Goal: Understand process/instructions

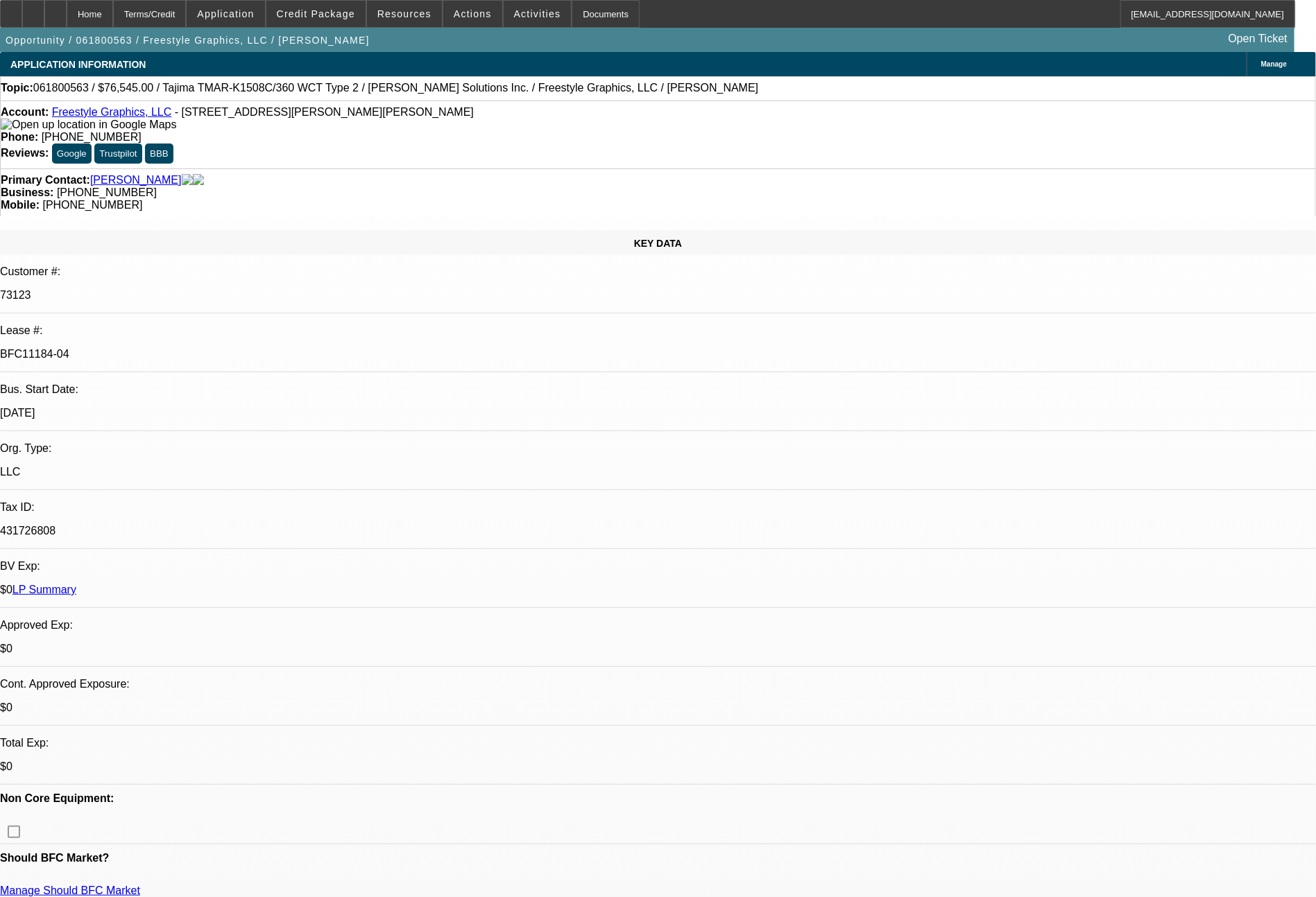
select select "0"
select select "2"
select select "0.1"
select select "4"
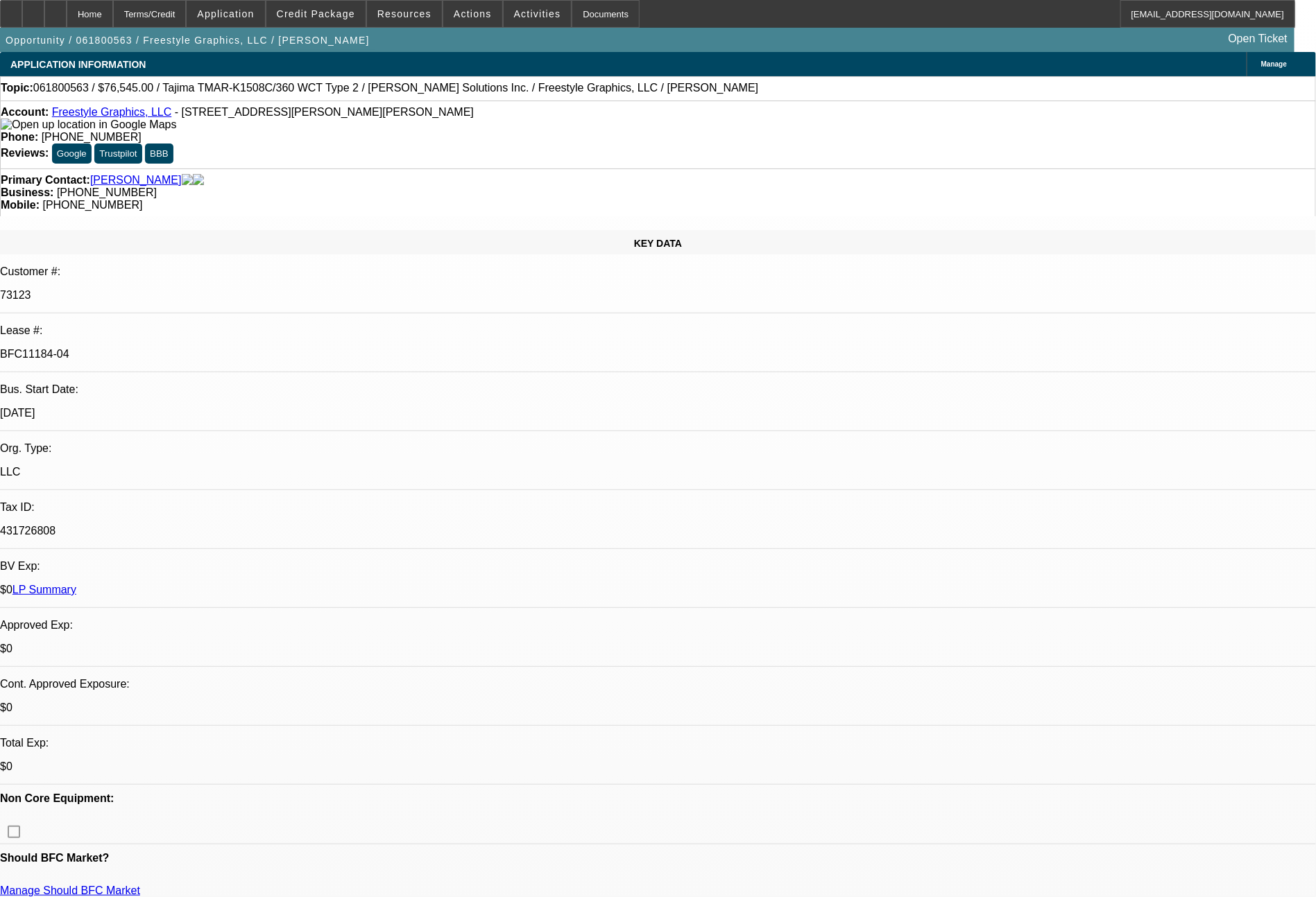
select select "0"
select select "2"
select select "0.1"
select select "4"
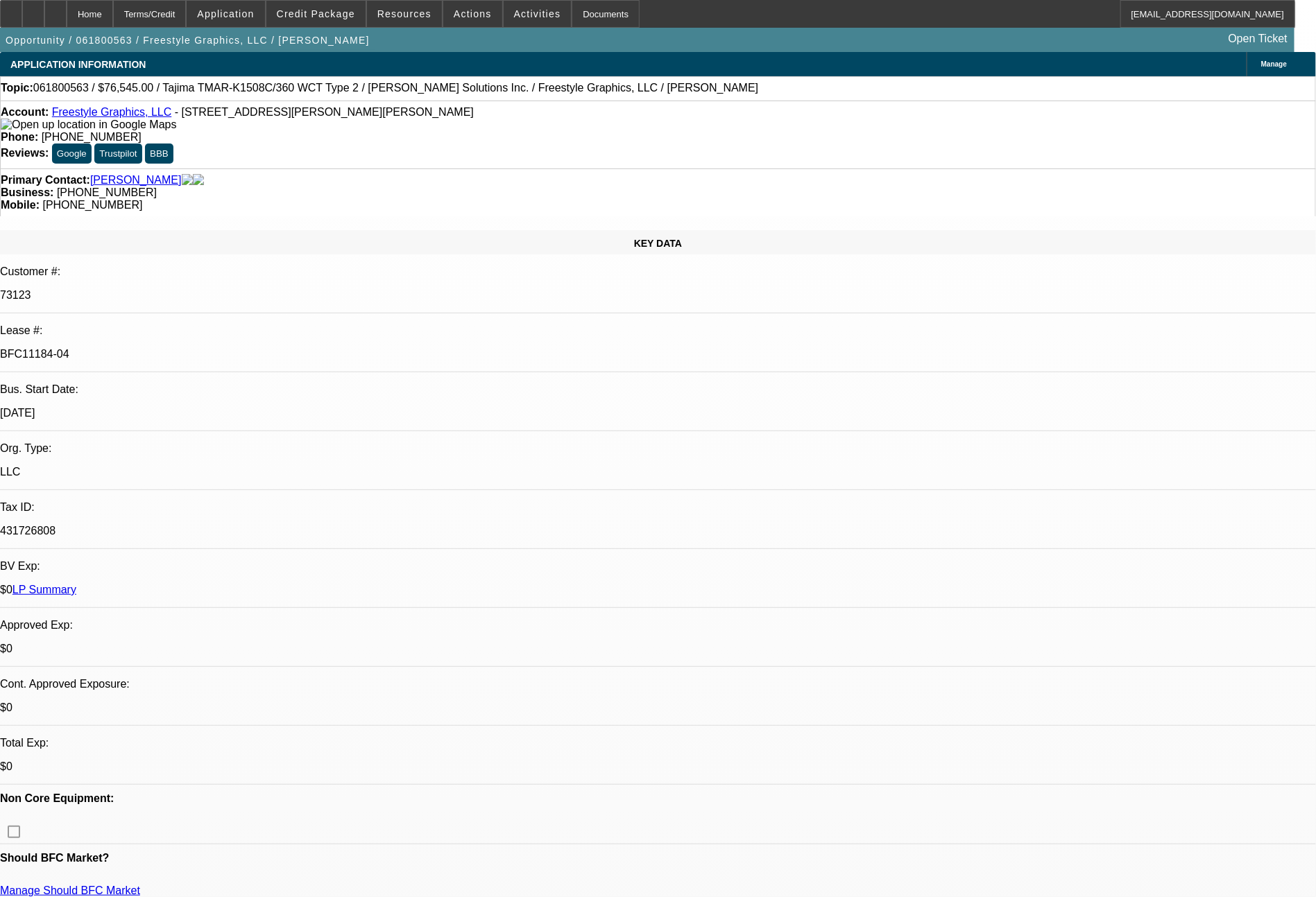
click at [77, 584] on link "LP Summary" at bounding box center [44, 590] width 64 height 11
select select "0"
select select "2"
select select "0.1"
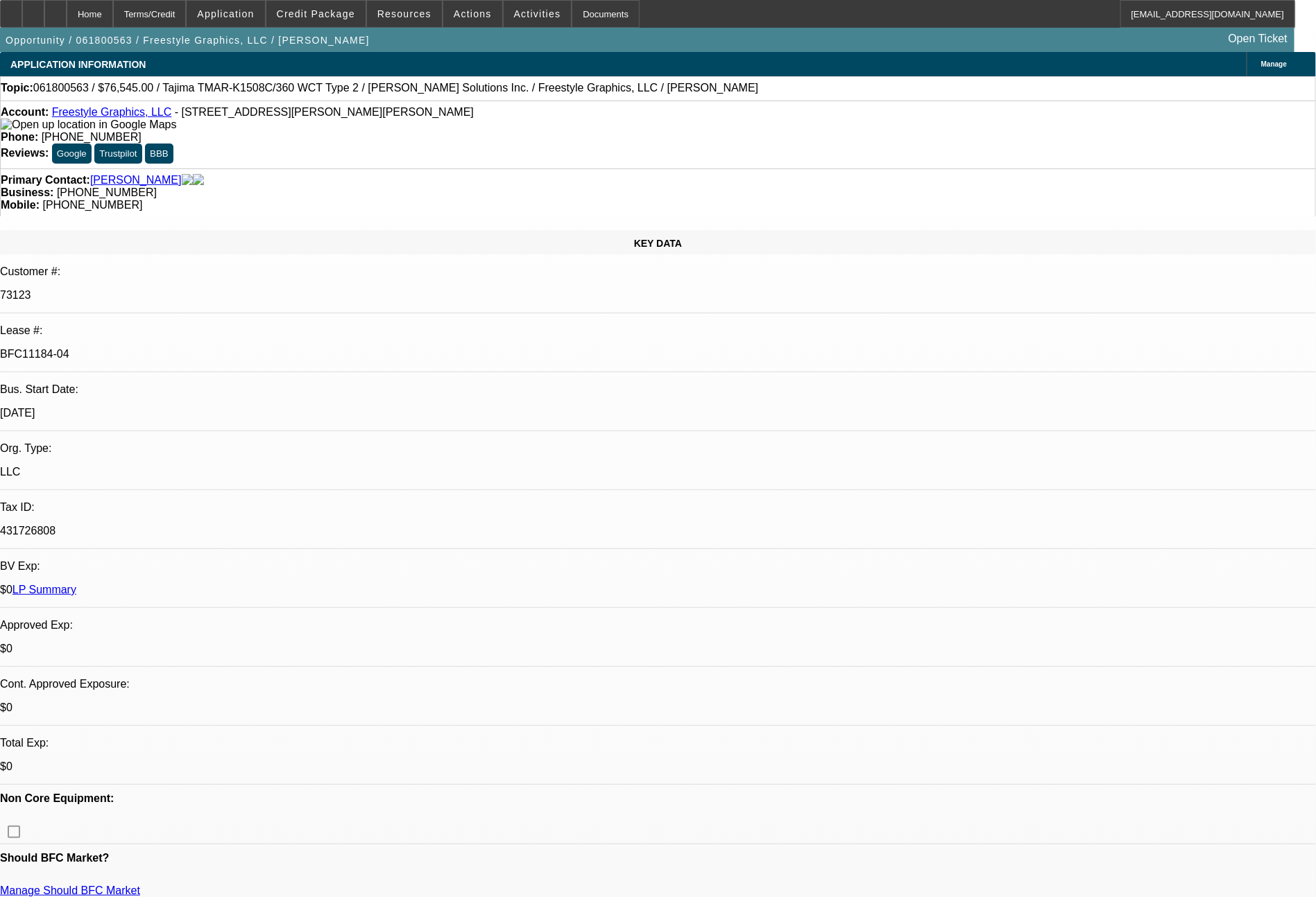
select select "4"
select select "0"
select select "2"
select select "0.1"
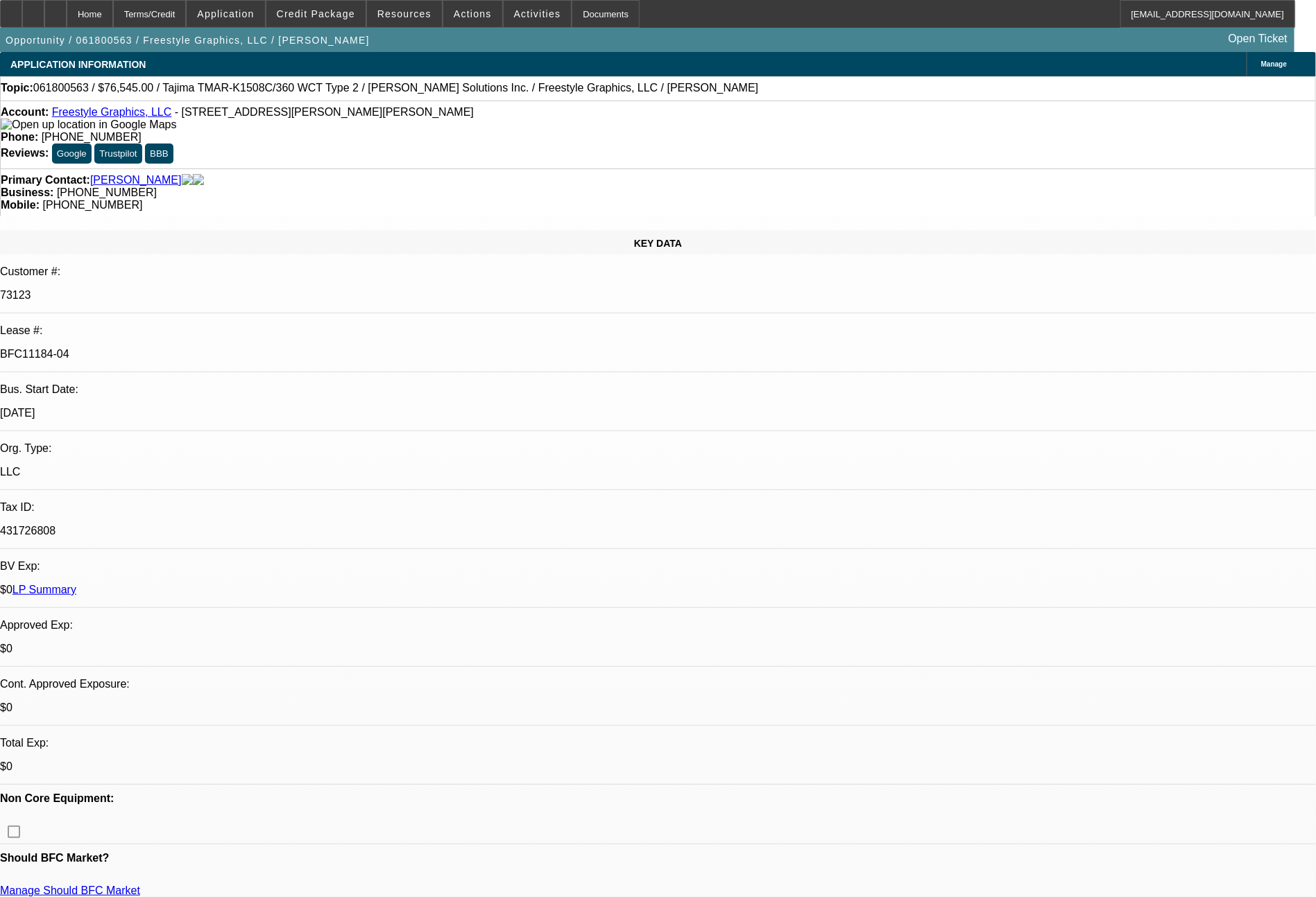
select select "4"
click at [217, 584] on div "$0 LP Summary" at bounding box center [658, 590] width 1316 height 12
click at [77, 584] on link "LP Summary" at bounding box center [44, 590] width 64 height 11
